Goal: Complete application form

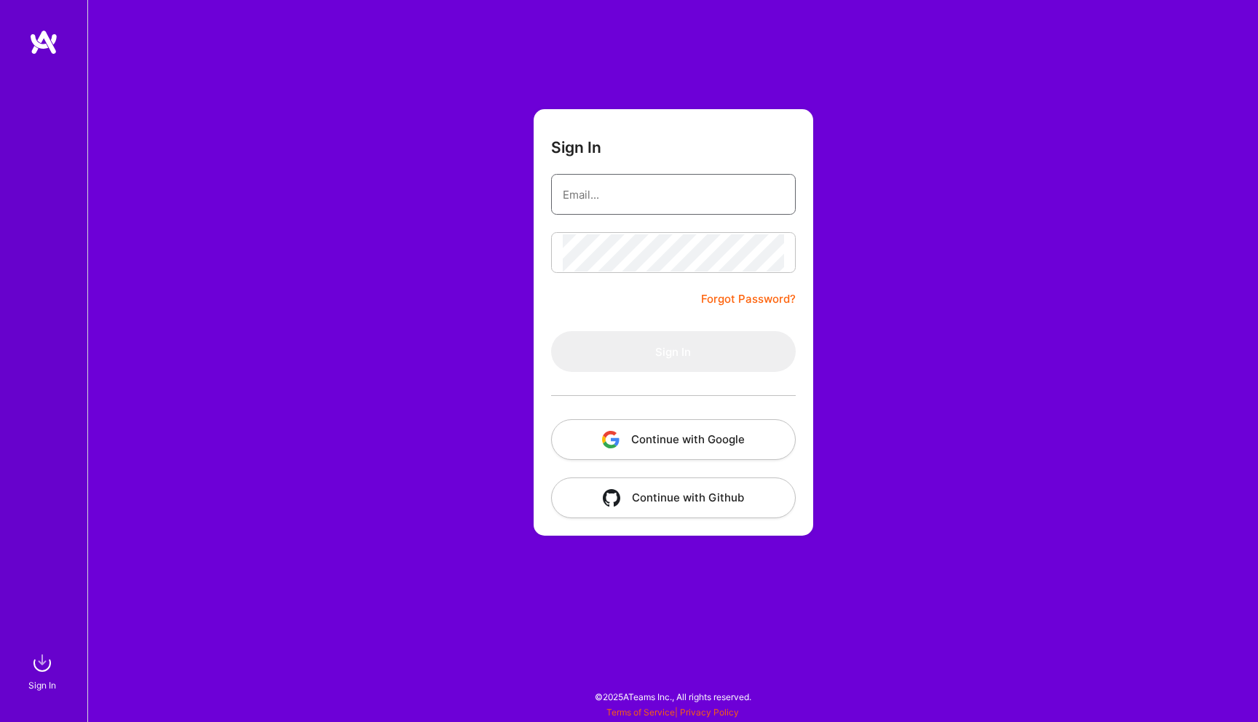
type input "[EMAIL_ADDRESS][DOMAIN_NAME]"
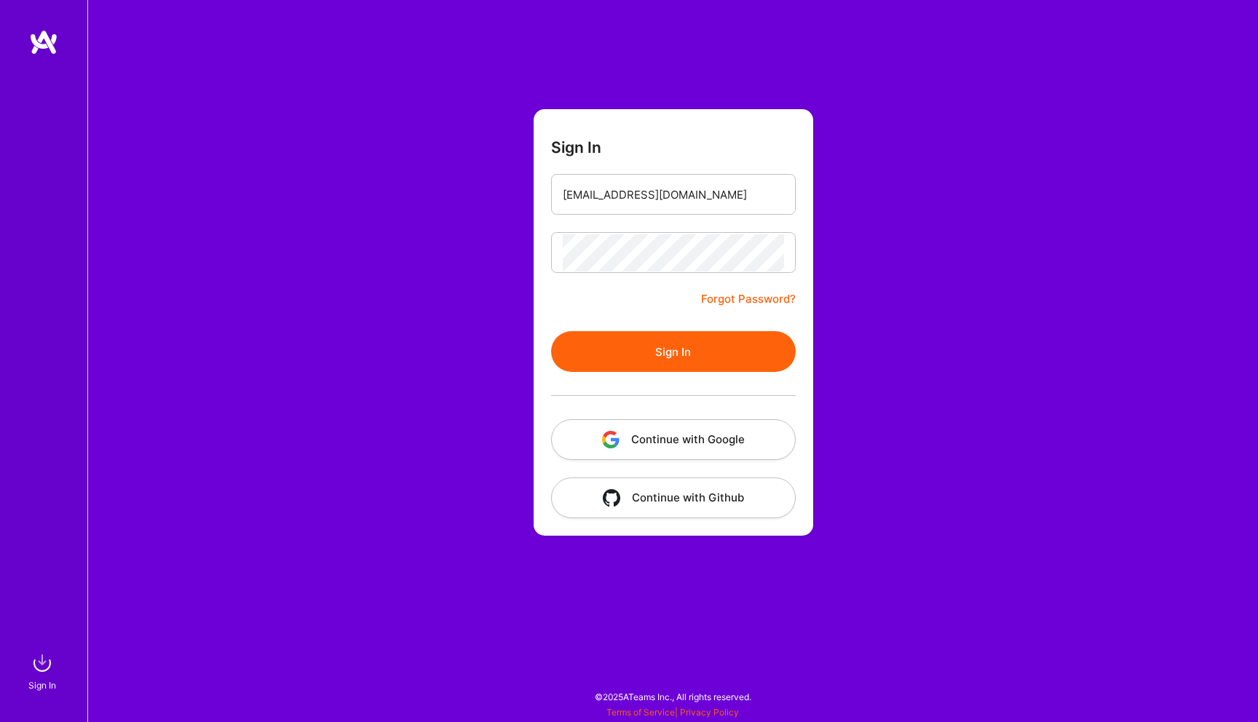
click at [608, 348] on button "Sign In" at bounding box center [673, 351] width 245 height 41
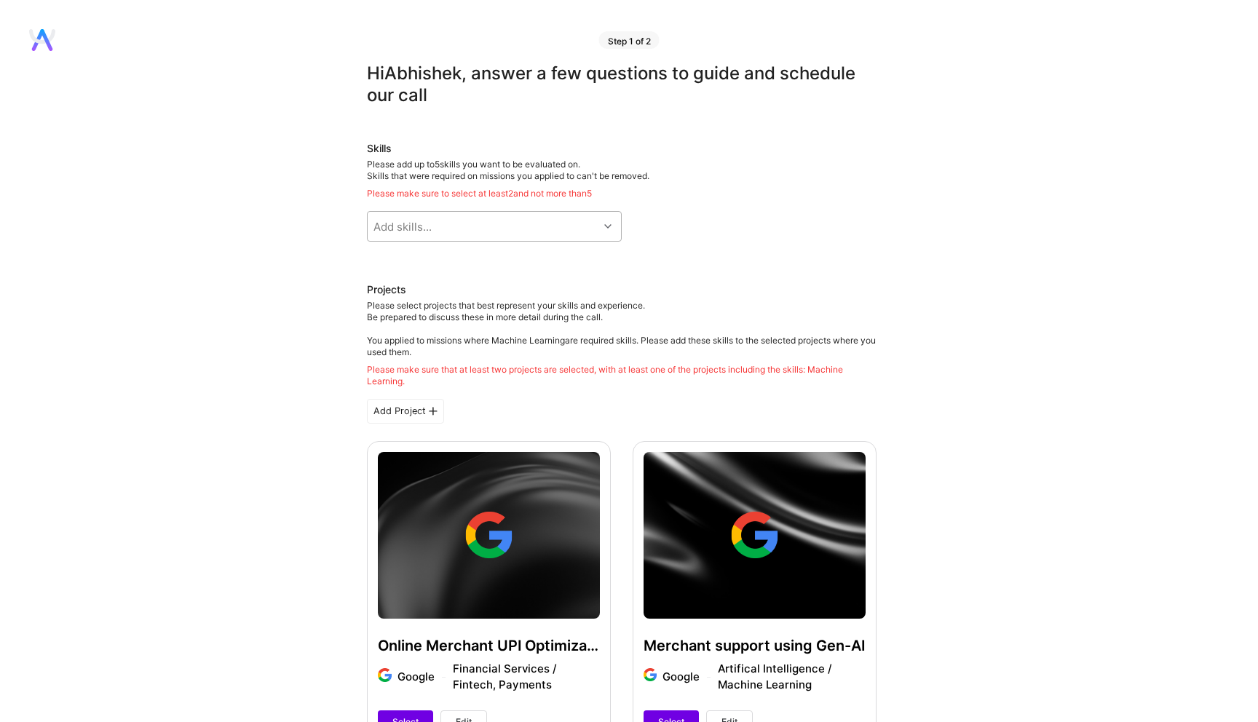
click at [522, 220] on div "Add skills..." at bounding box center [483, 226] width 231 height 29
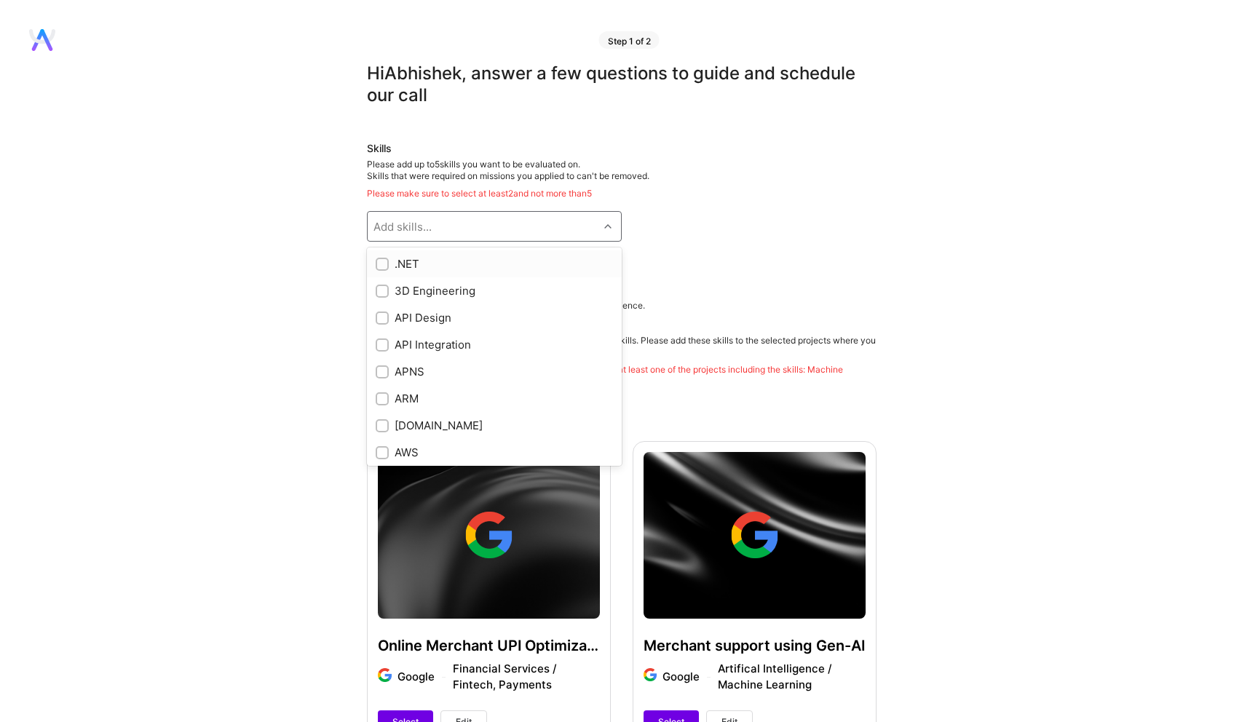
checkbox input "true"
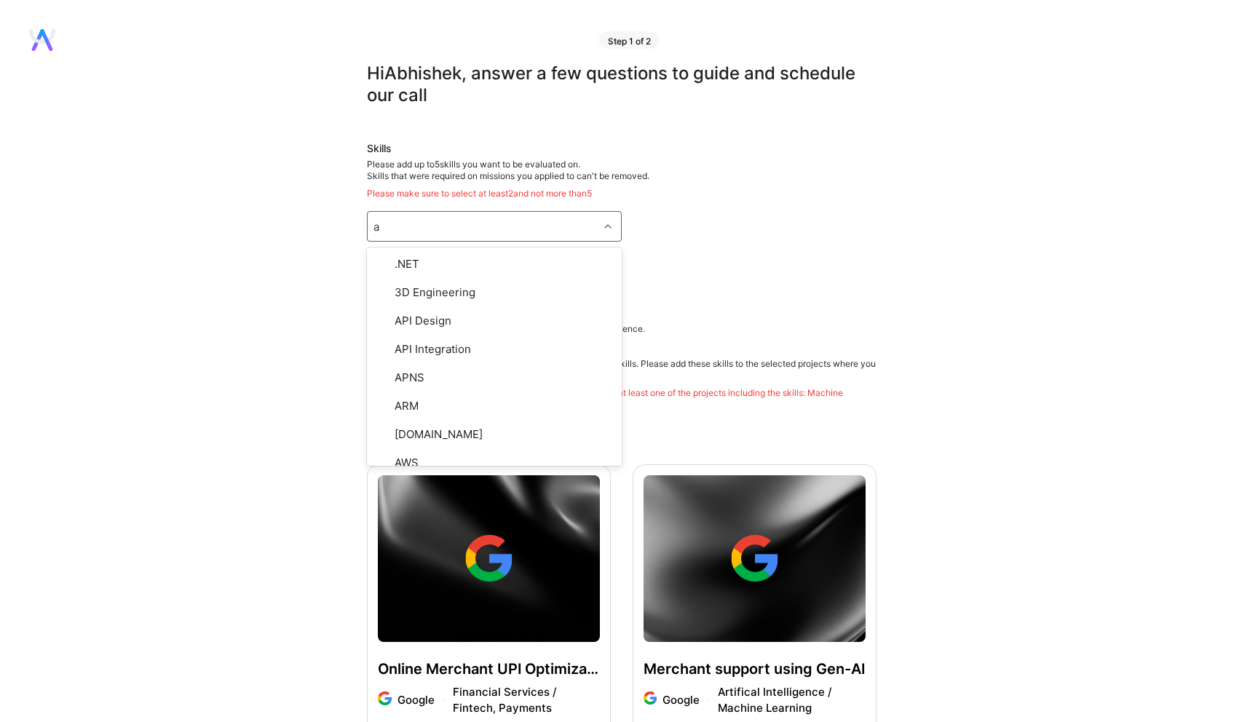
type input "ai"
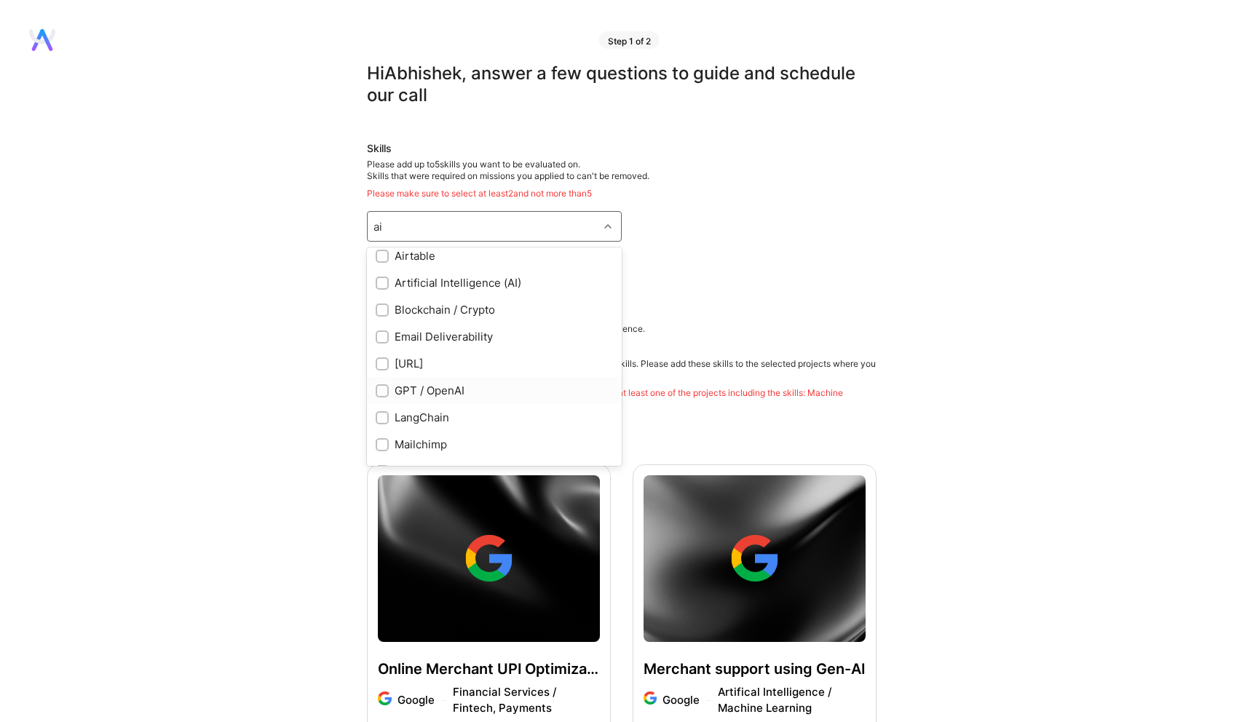
click at [381, 389] on input "checkbox" at bounding box center [384, 392] width 10 height 10
checkbox input "true"
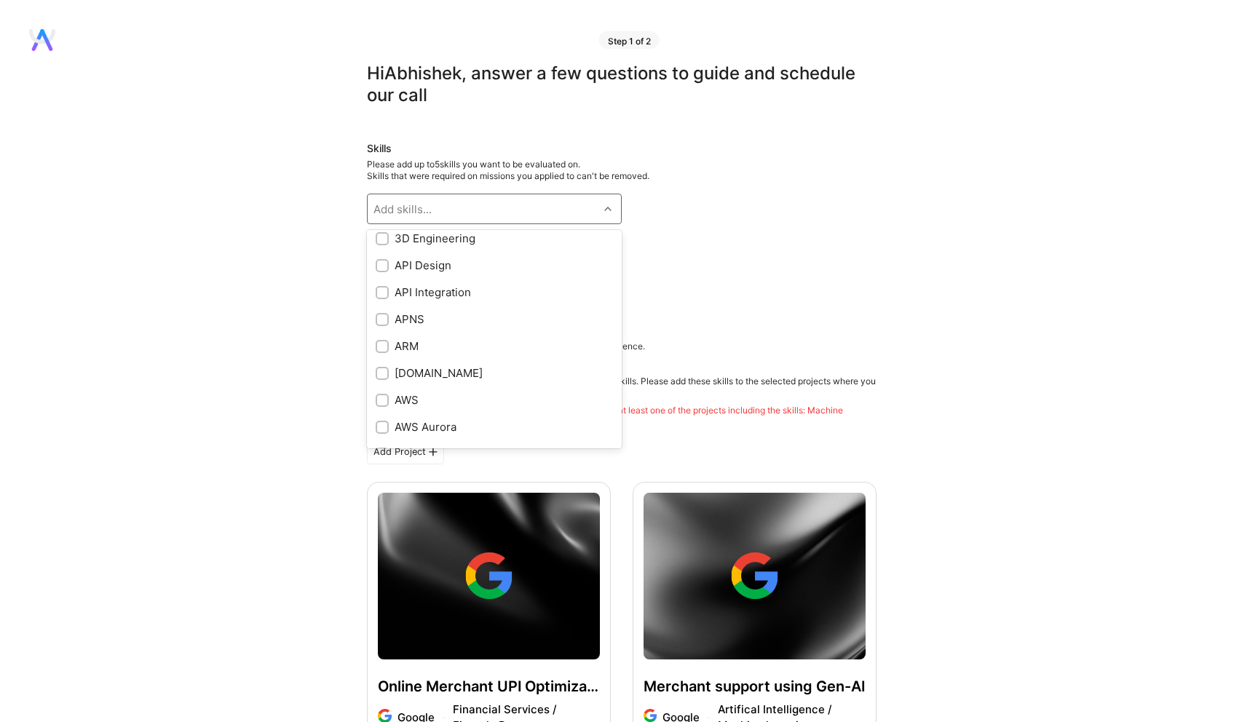
scroll to position [547, 0]
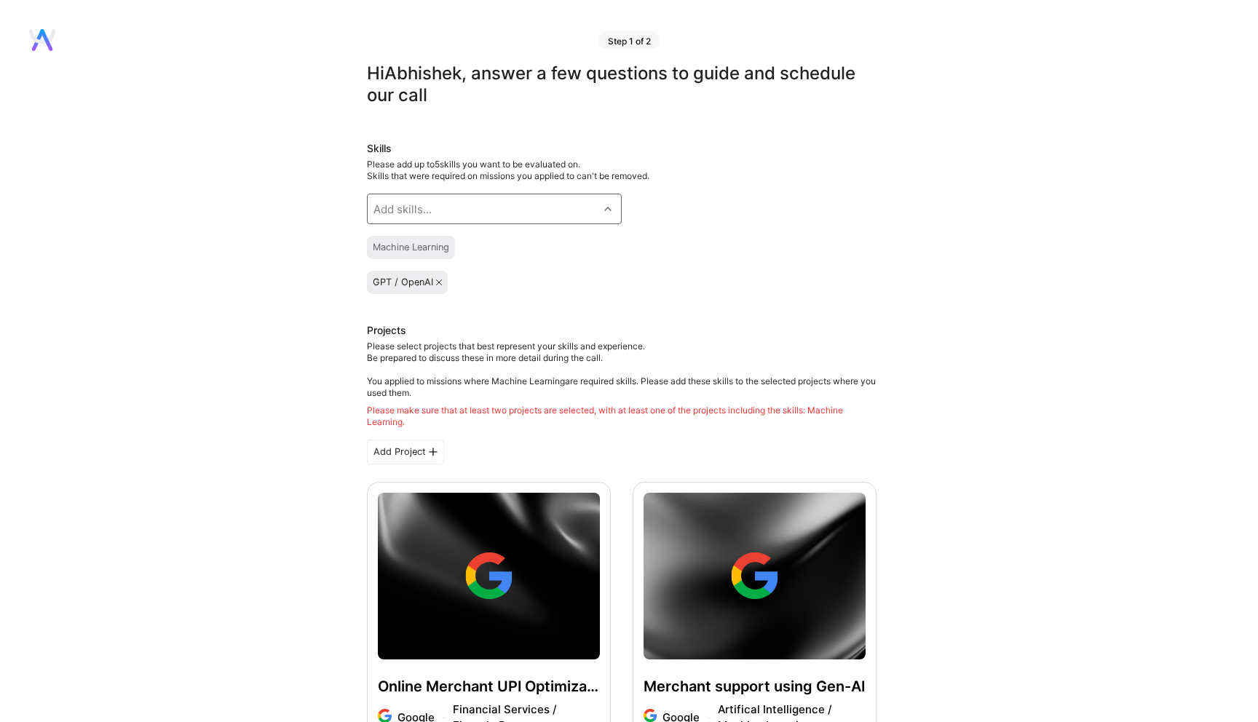
click at [410, 208] on div "Add skills..." at bounding box center [403, 209] width 58 height 15
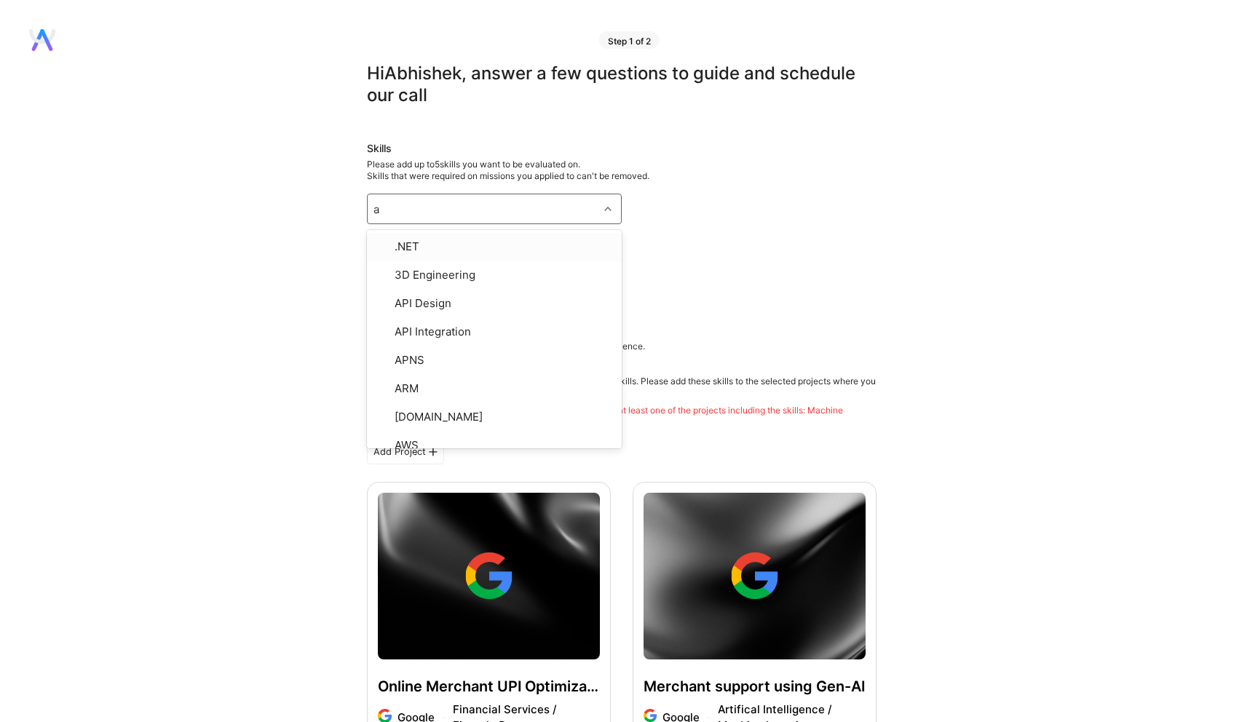
type input "ai"
click at [383, 302] on input "checkbox" at bounding box center [384, 301] width 10 height 10
checkbox input "true"
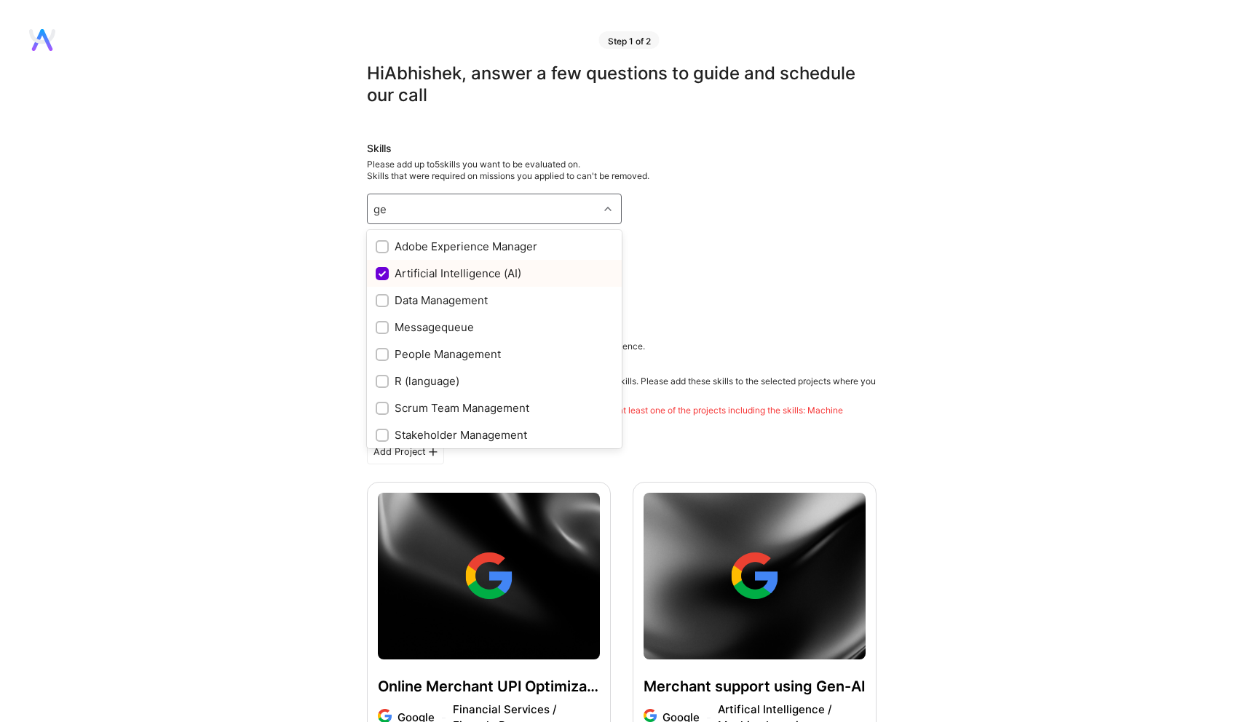
type input "g"
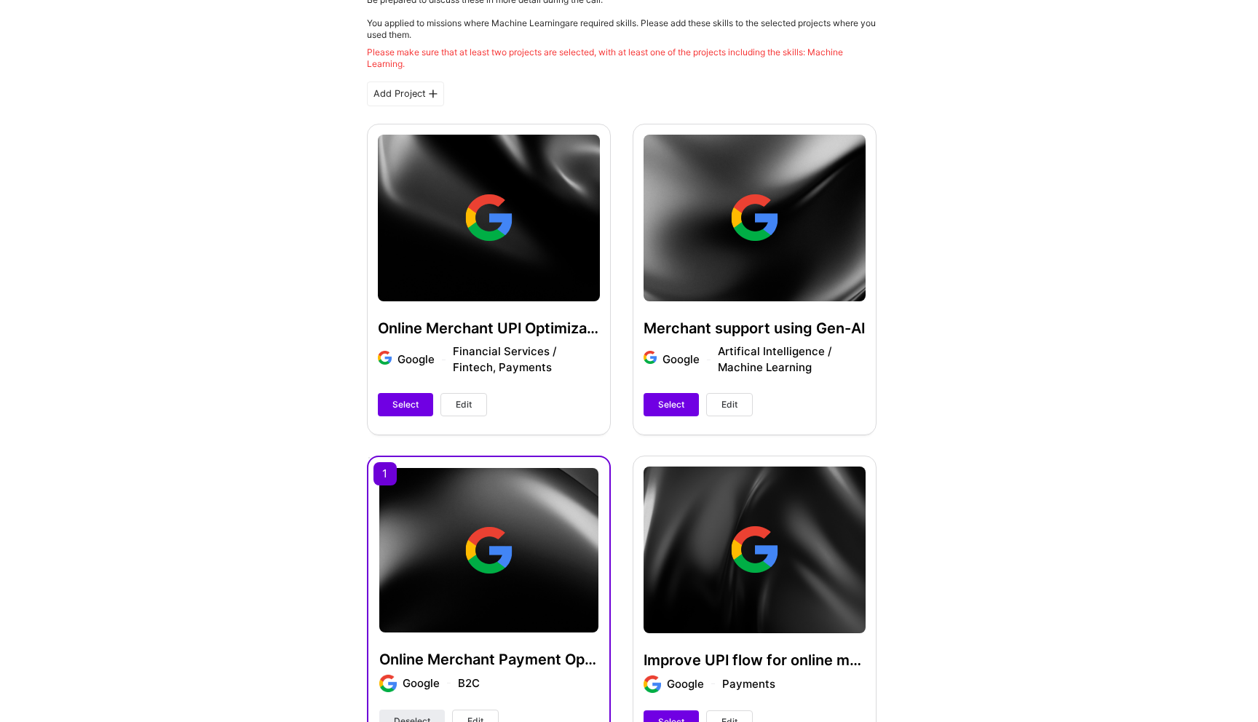
scroll to position [359, 0]
